Goal: Check status: Check status

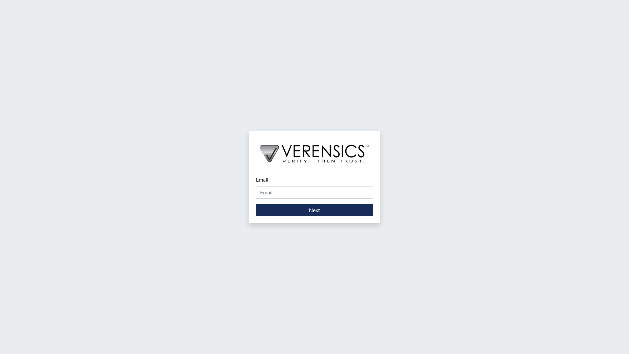
click at [345, 351] on div "Email Please provide your email address. Next" at bounding box center [314, 177] width 629 height 354
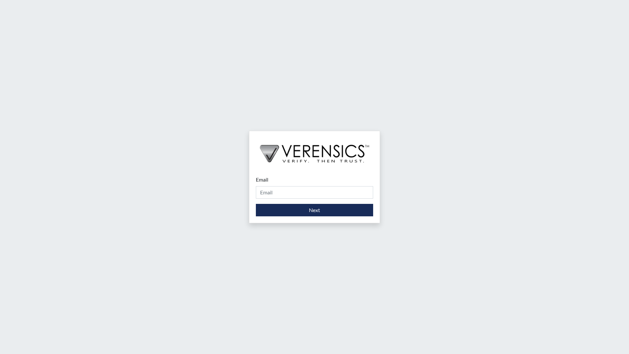
click at [345, 351] on div "Email Please provide your email address. Next" at bounding box center [314, 177] width 629 height 354
click at [345, 349] on div "Email Please provide your email address. Next" at bounding box center [314, 177] width 629 height 354
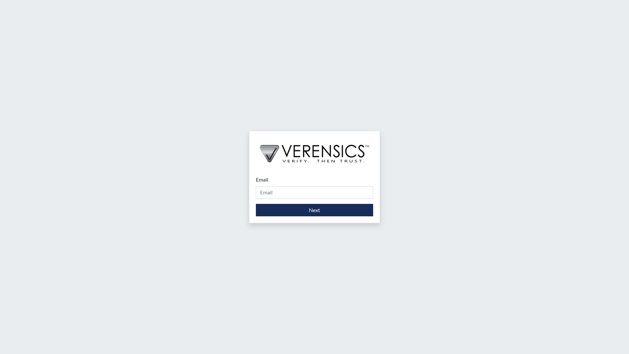
click at [345, 347] on div "Email Please provide your email address. Next" at bounding box center [314, 177] width 629 height 354
click at [347, 347] on div "Email Please provide your email address. Next" at bounding box center [314, 177] width 629 height 354
click at [289, 206] on button "Next" at bounding box center [314, 210] width 117 height 12
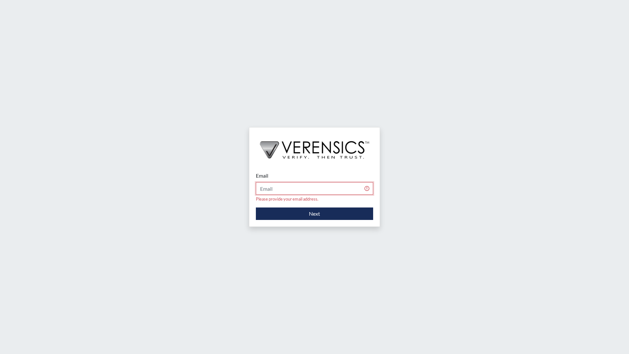
click at [296, 193] on input "Email" at bounding box center [314, 188] width 117 height 12
type input "[EMAIL_ADDRESS][PERSON_NAME][DOMAIN_NAME]"
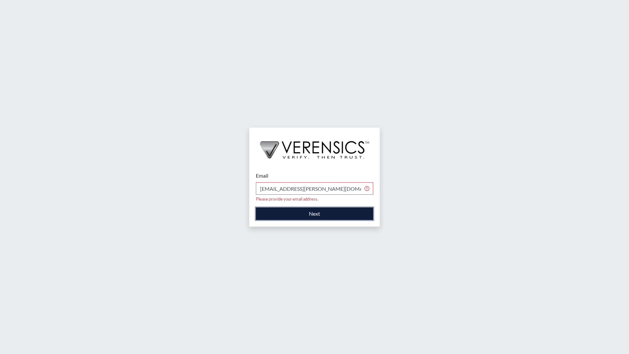
click at [301, 211] on button "Next" at bounding box center [314, 213] width 117 height 12
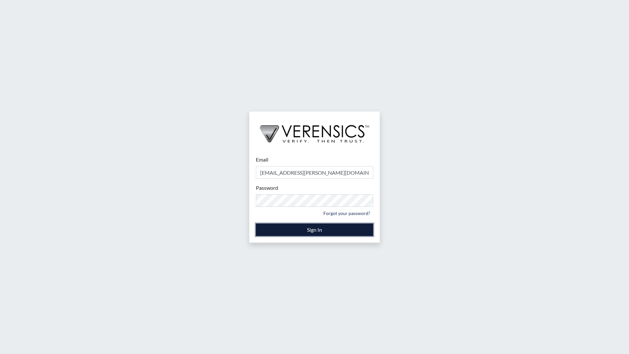
click at [299, 228] on button "Sign In" at bounding box center [314, 229] width 117 height 12
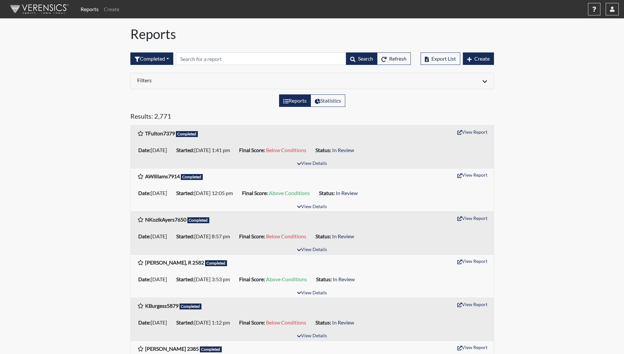
click at [341, 346] on div "[PERSON_NAME] 2385 Completed View Report" at bounding box center [312, 348] width 350 height 13
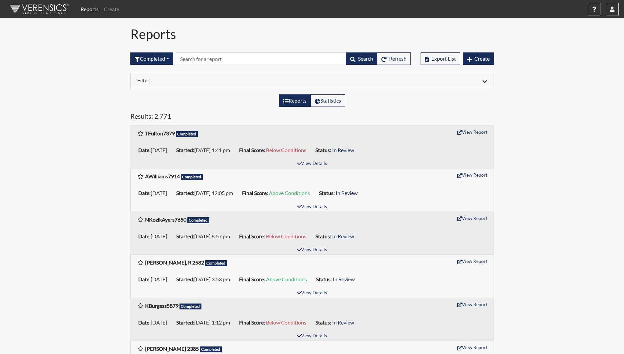
click at [341, 346] on div "[PERSON_NAME] 2385 Completed View Report" at bounding box center [312, 348] width 350 height 13
click at [430, 59] on button "Export List" at bounding box center [440, 58] width 40 height 12
click at [479, 60] on span "Create" at bounding box center [481, 58] width 15 height 6
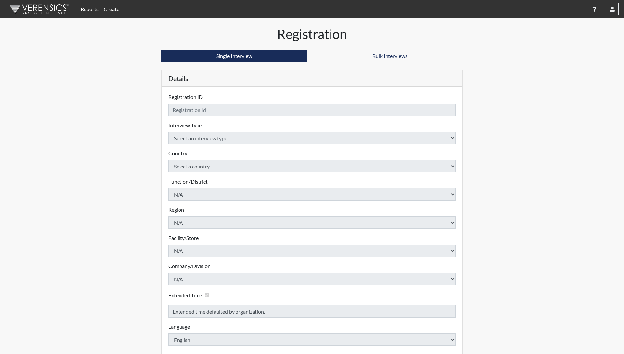
click at [479, 60] on div "Registration Single Interview Bulk Interviews Details Registration ID Please pr…" at bounding box center [311, 206] width 373 height 360
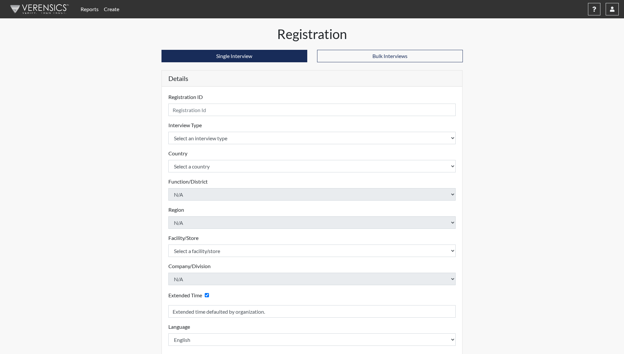
drag, startPoint x: 479, startPoint y: 60, endPoint x: 593, endPoint y: 59, distance: 113.9
click at [596, 59] on div "Reports Create Help Center × Verensics Best Practices How to successfully use t…" at bounding box center [312, 193] width 624 height 386
click at [612, 9] on icon "button" at bounding box center [612, 9] width 5 height 5
click at [556, 27] on h6 "User" at bounding box center [546, 26] width 143 height 11
click at [612, 13] on button "button" at bounding box center [611, 9] width 13 height 12
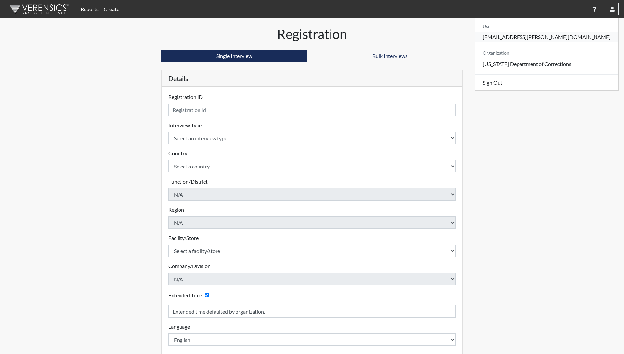
click at [564, 38] on link "[EMAIL_ADDRESS][PERSON_NAME][DOMAIN_NAME]" at bounding box center [546, 37] width 143 height 10
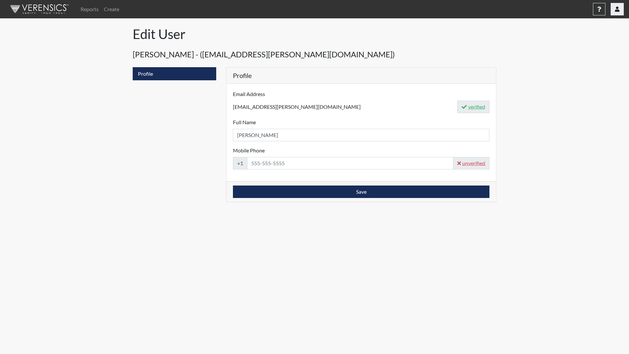
click at [619, 9] on button "button" at bounding box center [616, 9] width 13 height 12
click at [577, 67] on p "[US_STATE] Department of Corrections" at bounding box center [551, 64] width 143 height 10
click at [620, 8] on button "button" at bounding box center [616, 9] width 13 height 12
click at [95, 11] on link "Reports" at bounding box center [89, 9] width 23 height 13
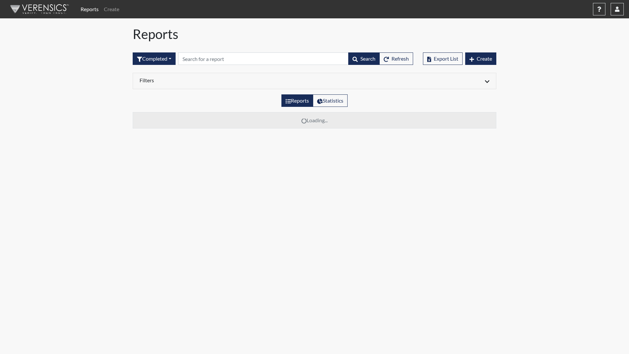
click at [21, 3] on img at bounding box center [38, 9] width 75 height 20
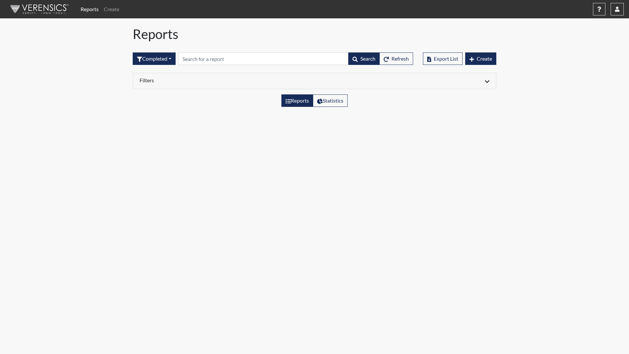
click at [21, 3] on img at bounding box center [38, 9] width 75 height 20
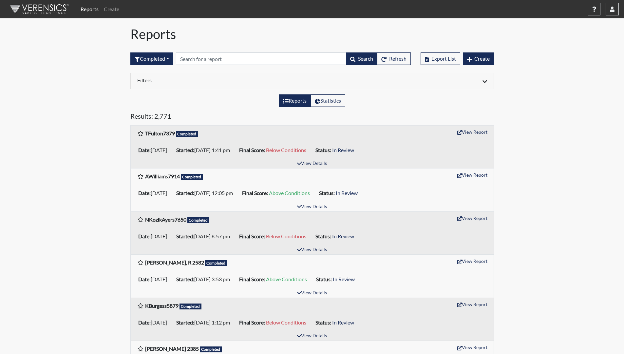
click at [14, 10] on img at bounding box center [38, 9] width 75 height 20
